Goal: Task Accomplishment & Management: Manage account settings

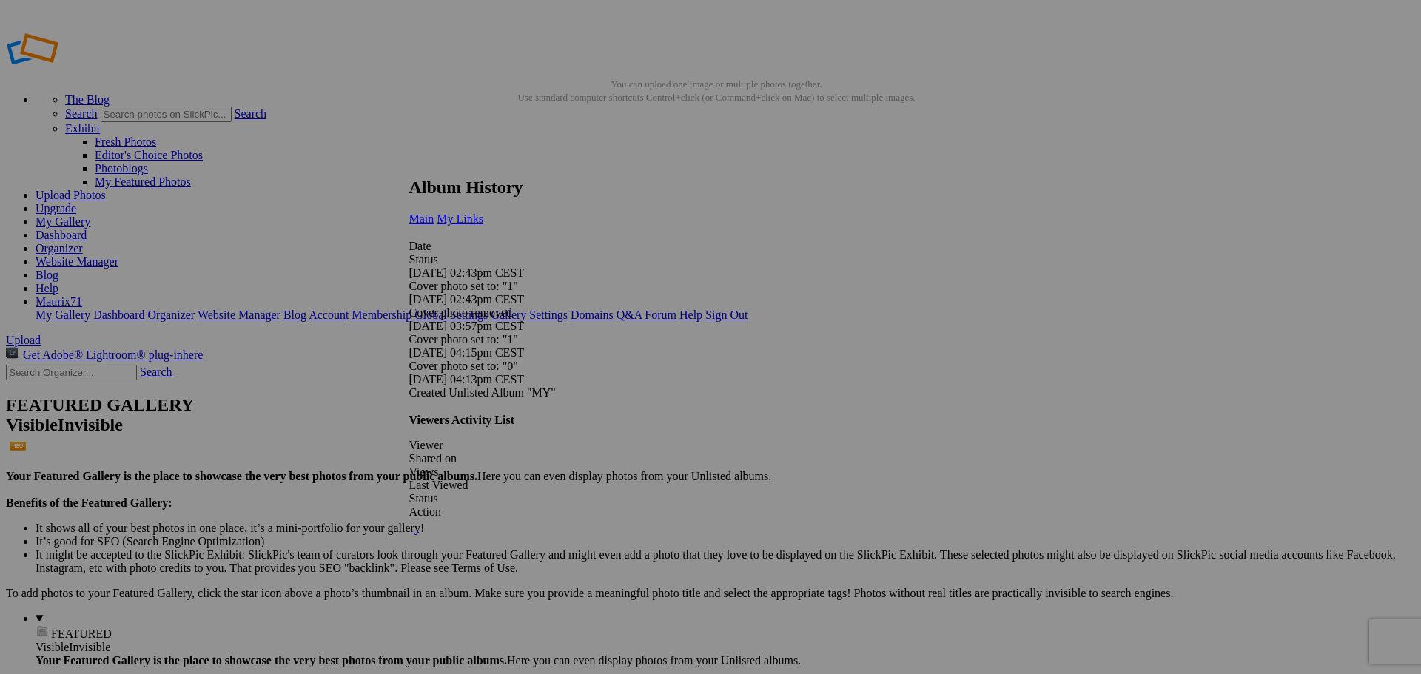
click at [483, 212] on link "My Links" at bounding box center [460, 218] width 47 height 13
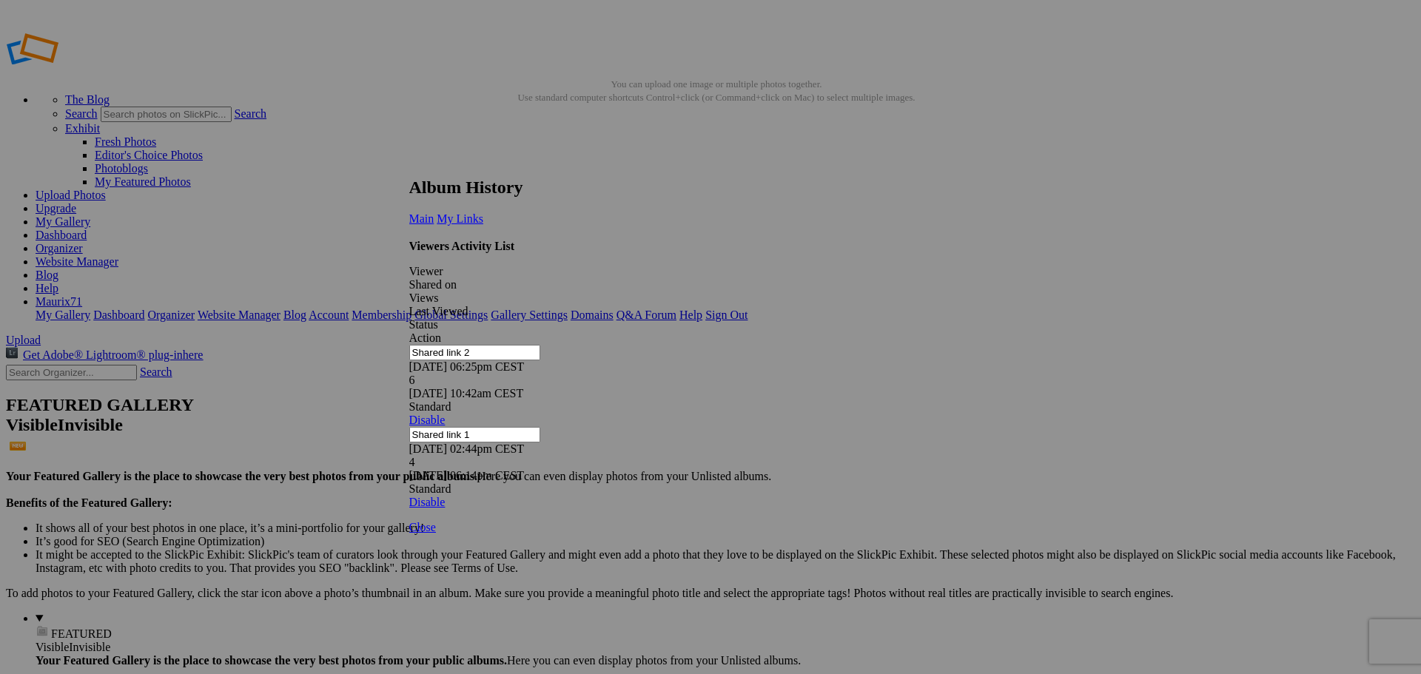
click at [409, 164] on link at bounding box center [409, 164] width 0 height 0
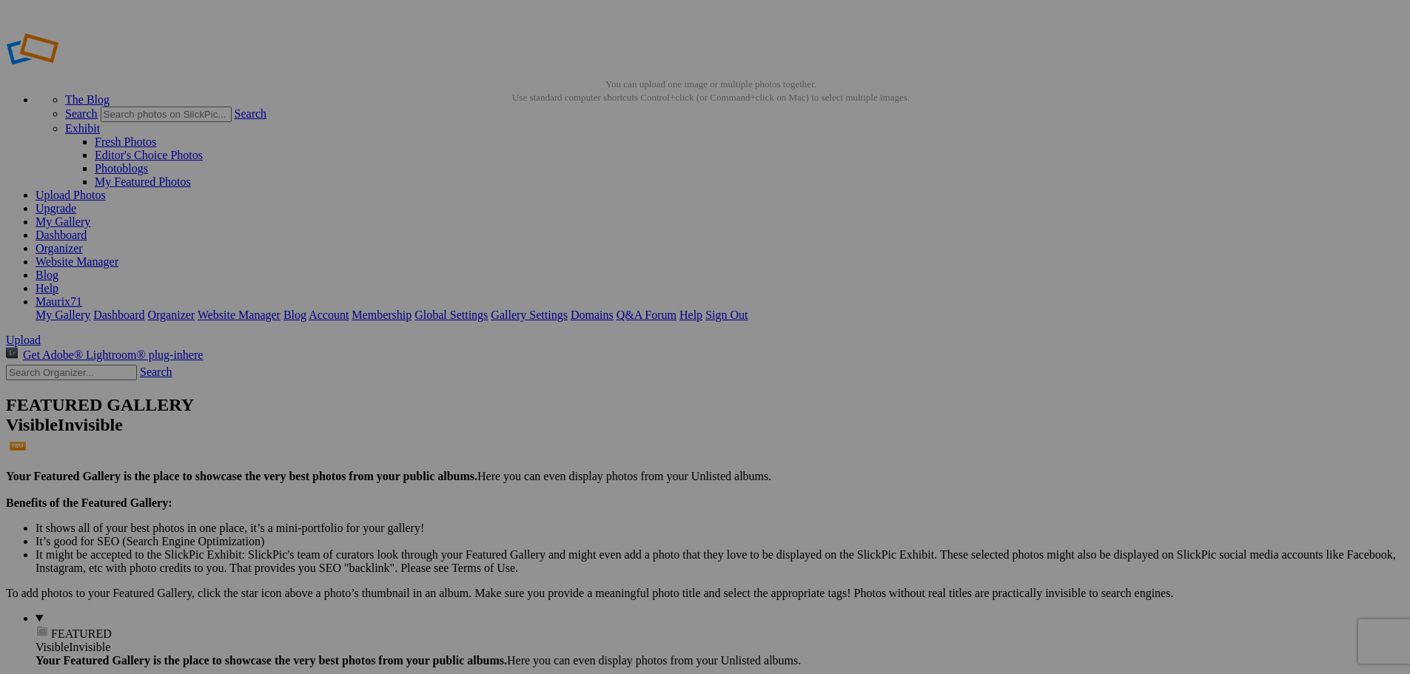
scroll to position [296, 0]
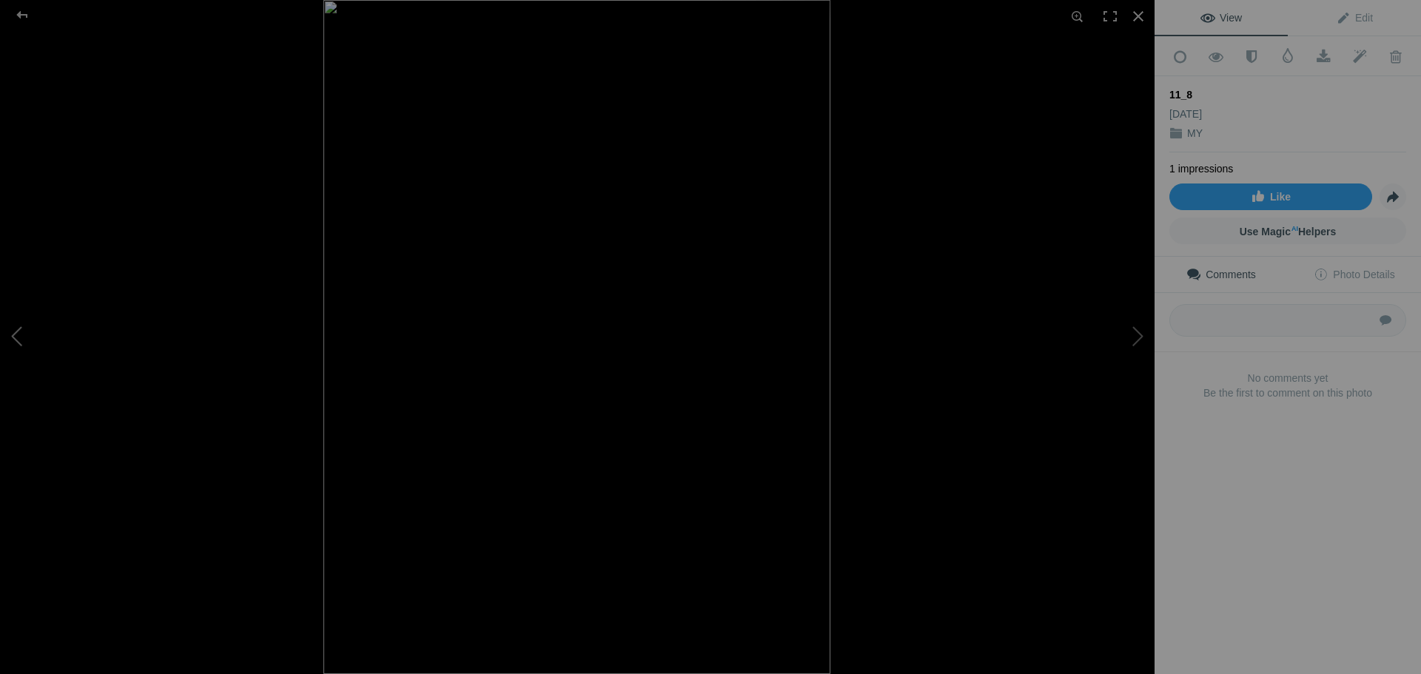
click at [24, 332] on button at bounding box center [55, 337] width 111 height 243
click at [1141, 21] on div at bounding box center [1138, 16] width 33 height 33
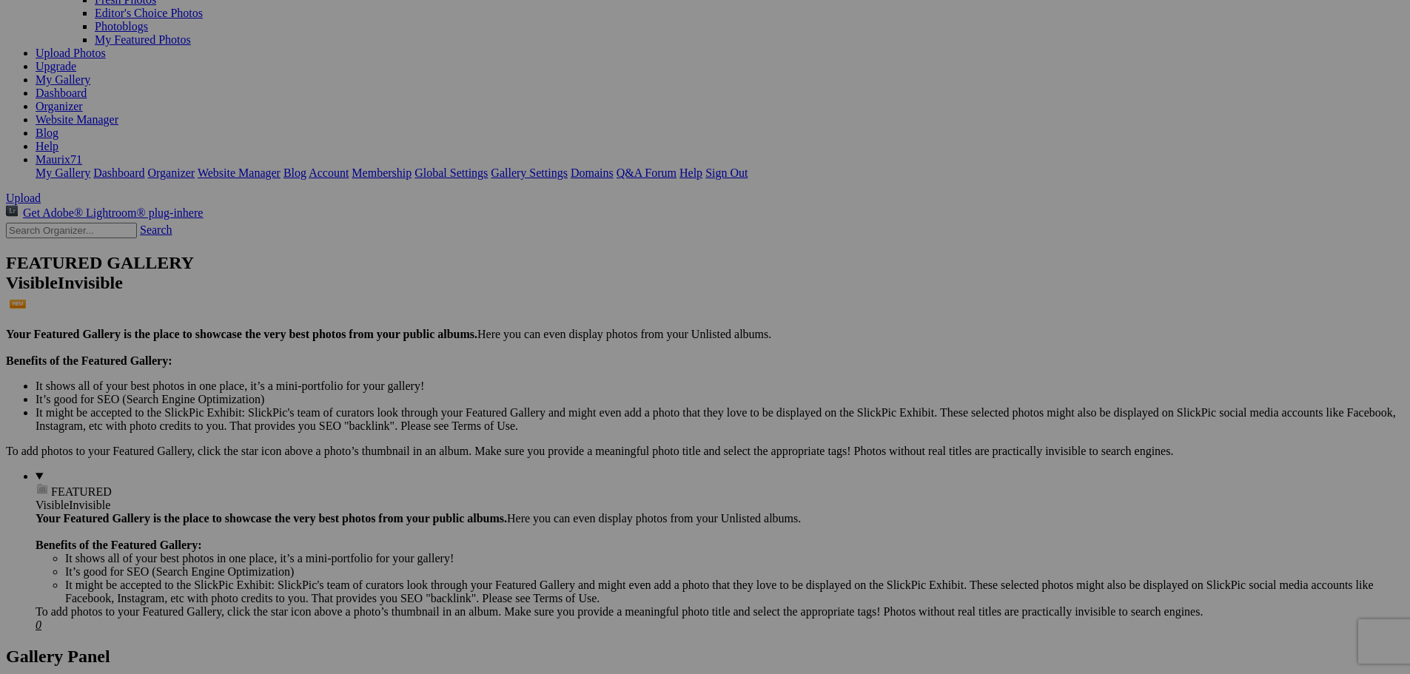
scroll to position [0, 0]
